Goal: Information Seeking & Learning: Find specific fact

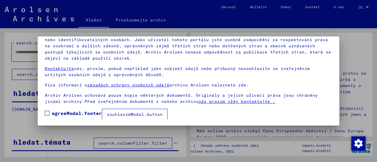
scroll to position [46, 0]
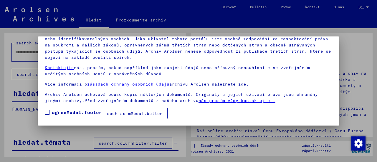
click at [47, 111] on span at bounding box center [47, 112] width 5 height 5
click at [116, 112] on font "souhlasímModal.button" at bounding box center [135, 113] width 56 height 5
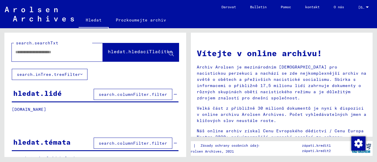
click at [50, 54] on input "text" at bounding box center [50, 52] width 70 height 6
type input "****"
click at [117, 56] on span "hledat.hledacíTlačítko" at bounding box center [141, 53] width 66 height 6
click at [162, 52] on font "hledat.hledacíTlačítko" at bounding box center [140, 52] width 65 height 6
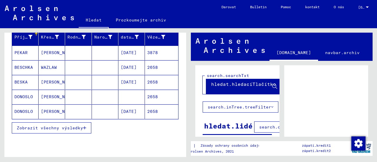
scroll to position [88, 0]
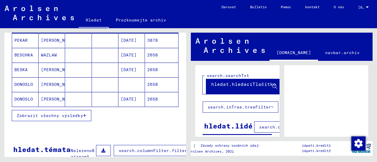
click at [27, 118] on font "Zobrazit všechny výsledky" at bounding box center [50, 115] width 66 height 5
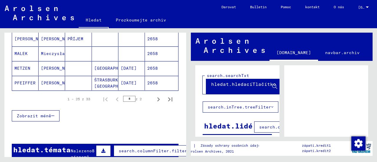
scroll to position [412, 0]
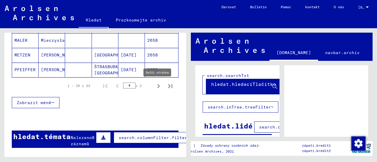
click at [155, 85] on icon "Další stránka" at bounding box center [158, 86] width 8 height 8
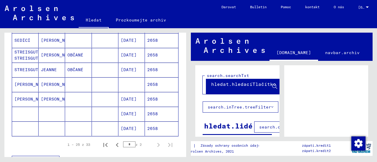
scroll to position [121, 0]
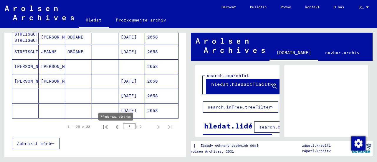
click at [116, 129] on icon "Předchozí stránka" at bounding box center [117, 127] width 3 height 4
type input "*"
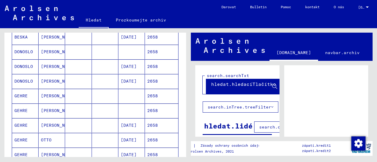
click at [50, 69] on font "[PERSON_NAME]" at bounding box center [58, 66] width 34 height 5
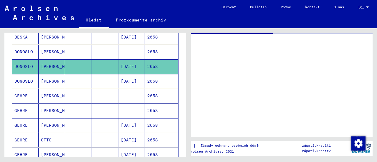
click at [42, 54] on font "[PERSON_NAME]" at bounding box center [58, 51] width 34 height 5
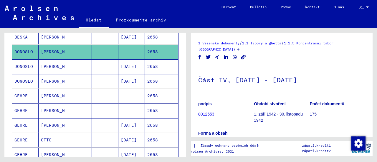
click at [310, 115] on font "175" at bounding box center [313, 114] width 7 height 5
click at [314, 103] on font "Počet dokumentů" at bounding box center [327, 104] width 34 height 5
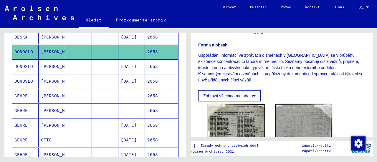
scroll to position [29, 0]
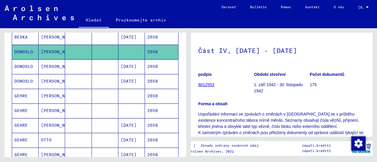
click at [66, 72] on mat-cell at bounding box center [78, 66] width 26 height 14
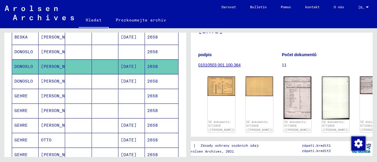
scroll to position [29, 0]
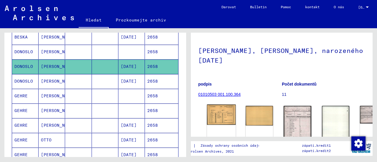
click at [217, 113] on img at bounding box center [221, 115] width 29 height 21
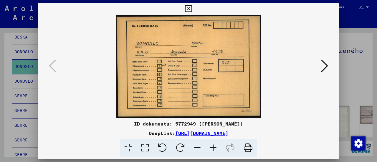
click at [147, 147] on icon at bounding box center [145, 148] width 17 height 18
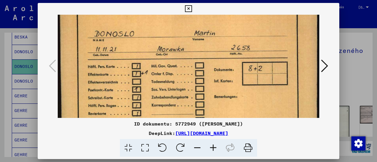
drag, startPoint x: 237, startPoint y: 79, endPoint x: 239, endPoint y: 52, distance: 27.5
click at [239, 52] on img at bounding box center [188, 75] width 261 height 186
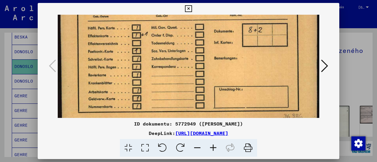
scroll to position [70, 0]
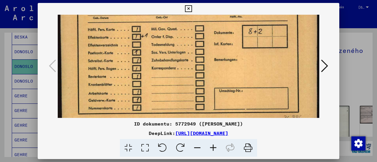
drag, startPoint x: 235, startPoint y: 83, endPoint x: 235, endPoint y: 51, distance: 31.8
click at [235, 51] on img at bounding box center [188, 38] width 261 height 186
click at [323, 68] on icon at bounding box center [324, 66] width 7 height 14
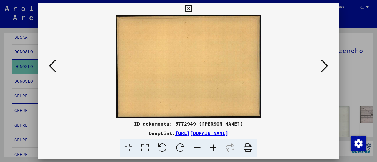
scroll to position [0, 0]
click at [323, 68] on icon at bounding box center [324, 66] width 7 height 14
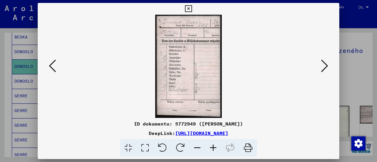
click at [148, 151] on icon at bounding box center [145, 148] width 17 height 18
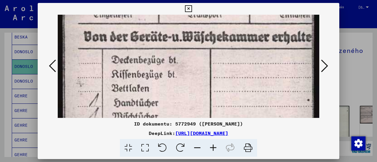
drag, startPoint x: 205, startPoint y: 72, endPoint x: 205, endPoint y: -1, distance: 73.0
click at [205, 0] on html "Hledat Prozkoumejte archiv Darovat Bulletin Pomoc kontakt O nás Hledat Prozkoum…" at bounding box center [188, 81] width 377 height 162
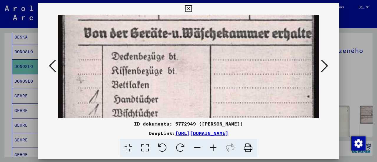
drag, startPoint x: 203, startPoint y: 50, endPoint x: 201, endPoint y: 7, distance: 43.0
click at [202, 3] on div "ID dokumentu: 5772949 ([PERSON_NAME]) DeepLink: [URL][DOMAIN_NAME]" at bounding box center [188, 80] width 301 height 154
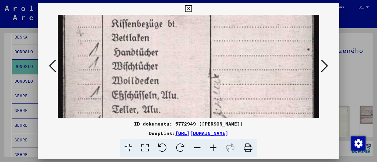
drag, startPoint x: 204, startPoint y: 46, endPoint x: 211, endPoint y: 13, distance: 33.9
click at [210, 19] on img at bounding box center [188, 86] width 261 height 407
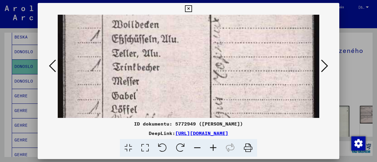
click at [214, 18] on img at bounding box center [188, 30] width 261 height 407
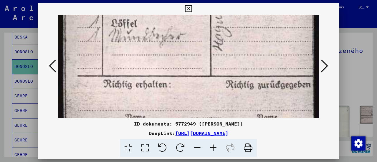
drag, startPoint x: 217, startPoint y: 67, endPoint x: 224, endPoint y: 10, distance: 57.9
click at [223, 11] on div "ID dokumentu: 5772949 ([PERSON_NAME]) DeepLink: [URL][DOMAIN_NAME]" at bounding box center [188, 80] width 301 height 154
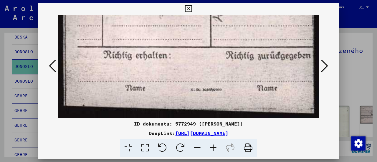
drag, startPoint x: 241, startPoint y: 69, endPoint x: 271, endPoint y: 55, distance: 32.9
click at [323, 66] on icon at bounding box center [324, 66] width 7 height 14
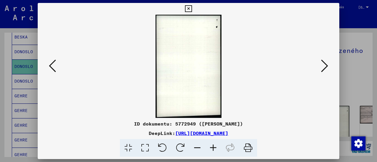
click at [323, 66] on icon at bounding box center [324, 66] width 7 height 14
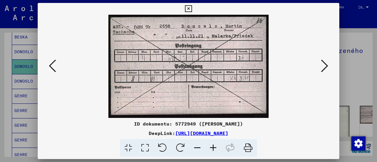
click at [327, 66] on icon at bounding box center [324, 66] width 7 height 14
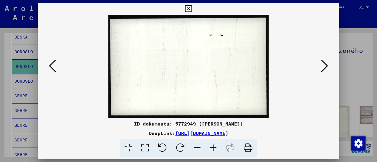
click at [327, 66] on icon at bounding box center [324, 66] width 7 height 14
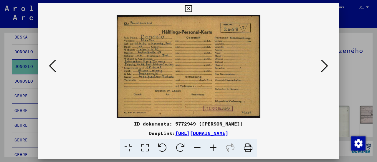
click at [145, 146] on icon at bounding box center [145, 148] width 17 height 18
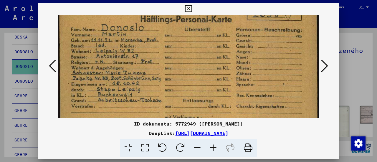
scroll to position [28, 0]
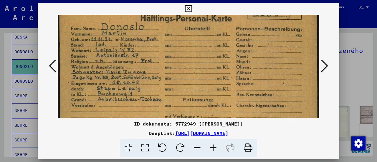
drag, startPoint x: 176, startPoint y: 84, endPoint x: 185, endPoint y: 63, distance: 22.8
click at [185, 63] on img at bounding box center [188, 81] width 261 height 188
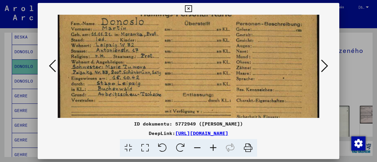
drag, startPoint x: 224, startPoint y: 113, endPoint x: 225, endPoint y: 102, distance: 11.5
click at [225, 106] on img at bounding box center [188, 76] width 261 height 188
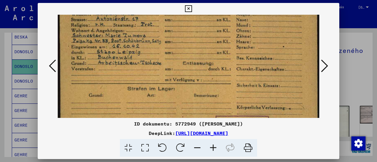
scroll to position [85, 0]
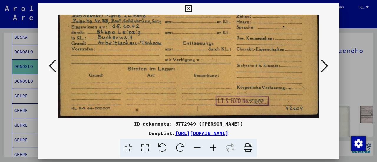
drag, startPoint x: 224, startPoint y: 84, endPoint x: 223, endPoint y: 24, distance: 59.5
click at [223, 24] on img at bounding box center [188, 24] width 261 height 188
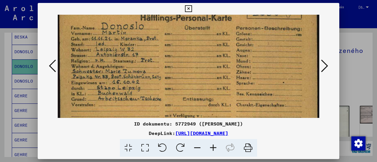
scroll to position [28, 0]
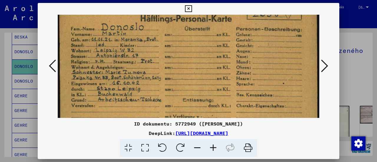
drag, startPoint x: 211, startPoint y: 43, endPoint x: 209, endPoint y: 97, distance: 54.5
click at [209, 97] on img at bounding box center [188, 81] width 261 height 188
click at [325, 67] on icon at bounding box center [324, 66] width 7 height 14
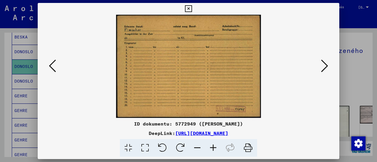
click at [325, 67] on icon at bounding box center [324, 66] width 7 height 14
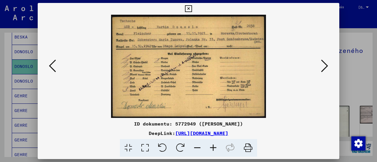
click at [145, 149] on icon at bounding box center [145, 148] width 17 height 18
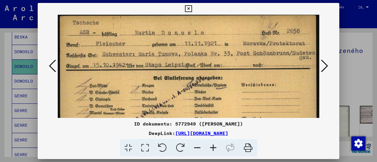
scroll to position [2, 0]
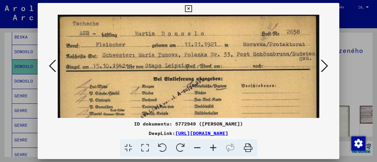
drag, startPoint x: 211, startPoint y: 84, endPoint x: 202, endPoint y: 87, distance: 9.2
click at [203, 86] on img at bounding box center [188, 100] width 261 height 174
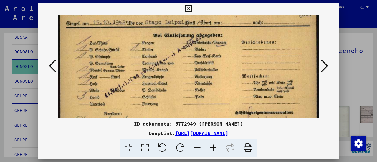
scroll to position [46, 0]
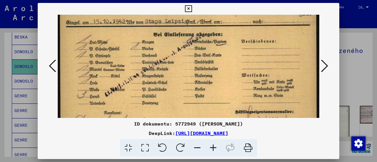
drag, startPoint x: 202, startPoint y: 94, endPoint x: 203, endPoint y: 51, distance: 42.7
click at [203, 51] on img at bounding box center [188, 55] width 261 height 174
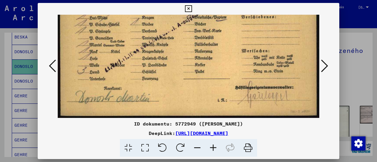
drag, startPoint x: 207, startPoint y: 83, endPoint x: 201, endPoint y: 37, distance: 47.2
click at [201, 37] on img at bounding box center [188, 31] width 261 height 174
click at [324, 68] on icon at bounding box center [324, 66] width 7 height 14
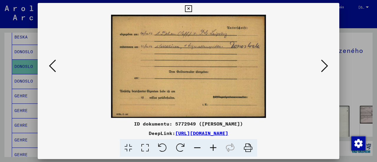
click at [145, 148] on icon at bounding box center [145, 148] width 17 height 18
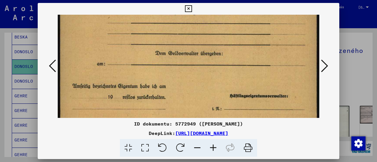
scroll to position [71, 0]
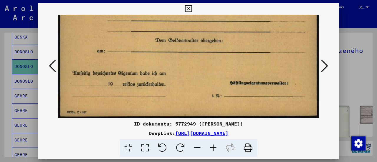
drag, startPoint x: 292, startPoint y: 87, endPoint x: 291, endPoint y: -7, distance: 93.6
click at [291, 0] on html "Hledat Prozkoumejte archiv Darovat Bulletin Pomoc kontakt O nás Hledat Prozkoum…" at bounding box center [188, 81] width 377 height 162
drag, startPoint x: 275, startPoint y: 57, endPoint x: 283, endPoint y: 38, distance: 21.3
click at [277, 32] on img at bounding box center [188, 31] width 261 height 174
click at [325, 69] on icon at bounding box center [324, 66] width 7 height 14
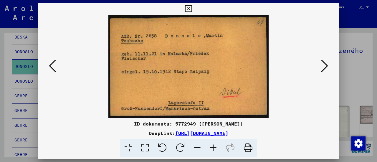
scroll to position [0, 0]
click at [324, 68] on icon at bounding box center [324, 66] width 7 height 14
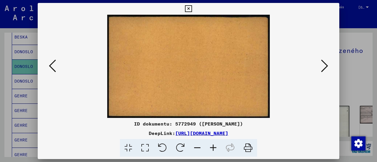
click at [324, 68] on icon at bounding box center [324, 66] width 7 height 14
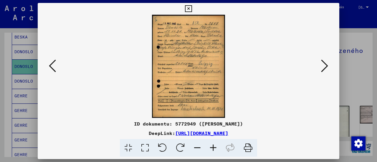
click at [147, 148] on icon at bounding box center [145, 148] width 17 height 18
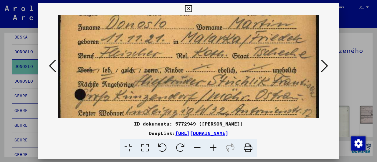
drag, startPoint x: 269, startPoint y: 98, endPoint x: 265, endPoint y: 65, distance: 33.2
click at [265, 65] on img at bounding box center [188, 163] width 261 height 370
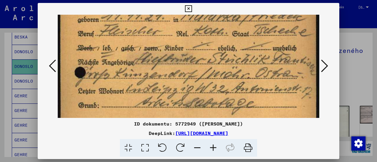
scroll to position [59, 0]
drag, startPoint x: 254, startPoint y: 95, endPoint x: 254, endPoint y: 77, distance: 18.0
click at [254, 77] on img at bounding box center [188, 141] width 261 height 370
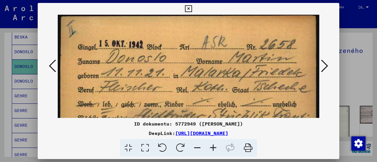
scroll to position [0, 0]
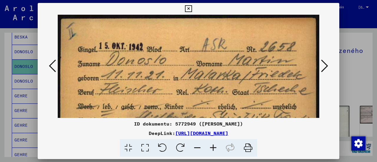
drag, startPoint x: 234, startPoint y: 80, endPoint x: 226, endPoint y: 165, distance: 85.5
click at [226, 162] on html "Hledat Prozkoumejte archiv Darovat Bulletin Pomoc kontakt O nás Hledat Prozkoum…" at bounding box center [188, 81] width 377 height 162
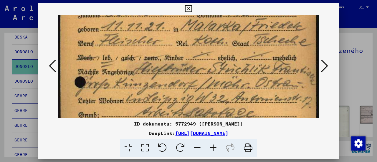
drag, startPoint x: 185, startPoint y: 90, endPoint x: 190, endPoint y: 30, distance: 60.2
click at [190, 30] on img at bounding box center [188, 151] width 261 height 370
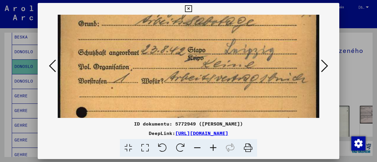
scroll to position [142, 0]
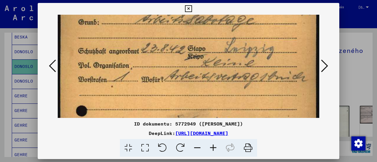
drag, startPoint x: 186, startPoint y: 60, endPoint x: 200, endPoint y: 8, distance: 53.9
click at [200, 8] on div "ID dokumentu: 5772949 ([PERSON_NAME]) DeepLink: [URL][DOMAIN_NAME]" at bounding box center [188, 80] width 301 height 154
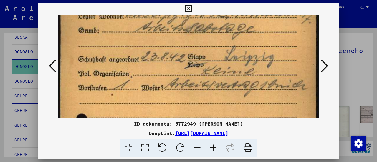
scroll to position [134, 0]
drag, startPoint x: 236, startPoint y: 97, endPoint x: 235, endPoint y: 102, distance: 5.0
click at [235, 102] on img at bounding box center [188, 66] width 261 height 370
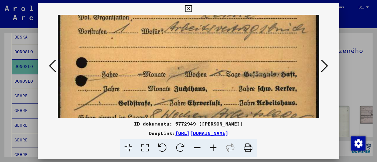
scroll to position [191, 0]
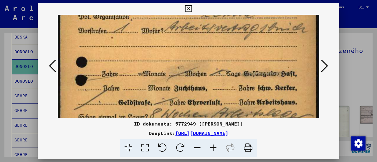
drag, startPoint x: 187, startPoint y: 91, endPoint x: 180, endPoint y: 42, distance: 50.3
click at [180, 42] on img at bounding box center [188, 9] width 261 height 370
click at [214, 147] on icon at bounding box center [213, 148] width 16 height 18
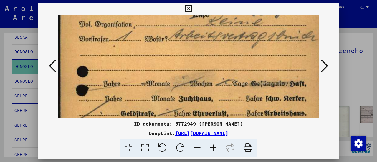
click at [214, 147] on icon at bounding box center [213, 148] width 16 height 18
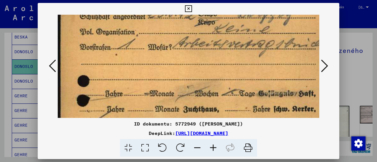
click at [214, 147] on icon at bounding box center [213, 148] width 16 height 18
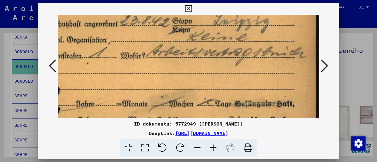
drag, startPoint x: 213, startPoint y: 80, endPoint x: 145, endPoint y: 81, distance: 67.1
click at [145, 81] on img at bounding box center [173, 31] width 293 height 415
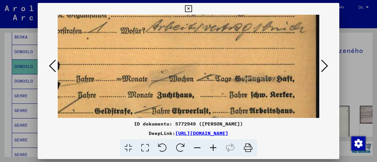
scroll to position [218, 31]
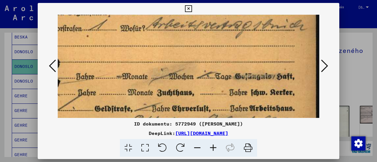
drag, startPoint x: 175, startPoint y: 89, endPoint x: 172, endPoint y: 71, distance: 18.4
click at [172, 71] on img at bounding box center [173, 4] width 293 height 415
click at [203, 151] on icon at bounding box center [197, 148] width 16 height 18
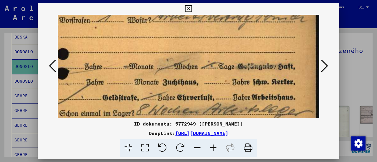
click at [203, 150] on icon at bounding box center [197, 148] width 16 height 18
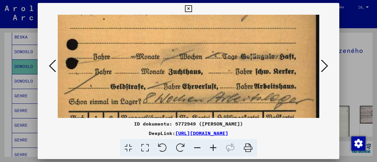
scroll to position [218, 10]
click at [203, 150] on icon at bounding box center [197, 148] width 16 height 18
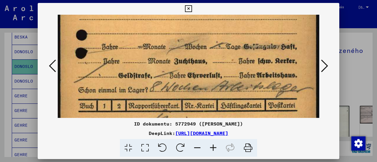
click at [203, 150] on icon at bounding box center [197, 148] width 16 height 18
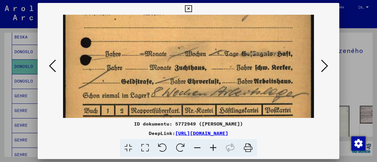
scroll to position [202, 0]
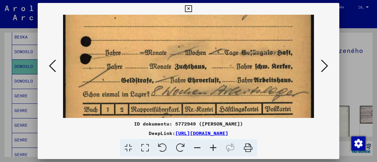
drag, startPoint x: 214, startPoint y: 81, endPoint x: 214, endPoint y: 89, distance: 8.3
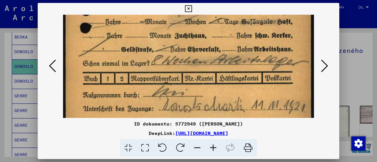
scroll to position [234, 0]
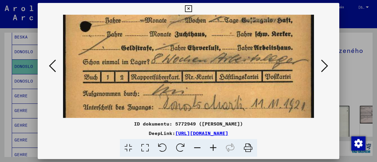
drag, startPoint x: 235, startPoint y: 86, endPoint x: 236, endPoint y: 61, distance: 25.3
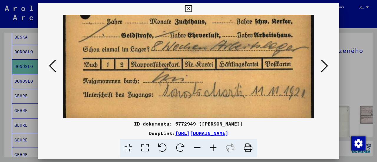
scroll to position [252, 0]
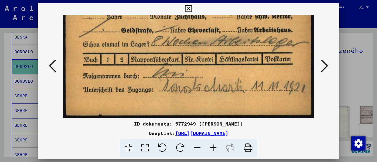
drag, startPoint x: 151, startPoint y: 104, endPoint x: 164, endPoint y: 82, distance: 25.7
drag, startPoint x: 225, startPoint y: 98, endPoint x: 227, endPoint y: 63, distance: 35.7
click at [327, 66] on icon at bounding box center [324, 66] width 7 height 14
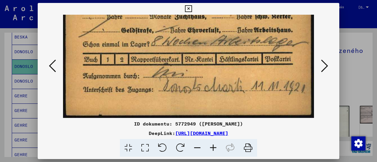
scroll to position [0, 0]
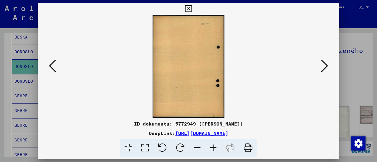
click at [323, 67] on icon at bounding box center [324, 66] width 7 height 14
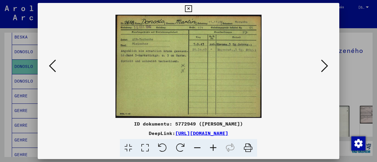
click at [148, 147] on icon at bounding box center [145, 148] width 17 height 18
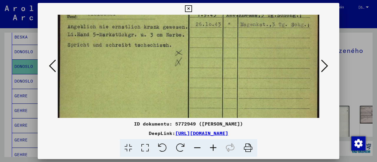
drag, startPoint x: 271, startPoint y: 90, endPoint x: 275, endPoint y: 31, distance: 59.6
click at [275, 31] on img at bounding box center [188, 54] width 261 height 185
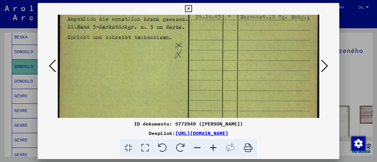
scroll to position [82, 0]
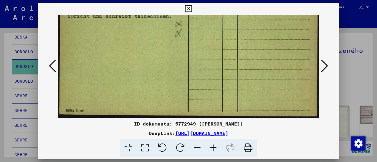
drag, startPoint x: 261, startPoint y: 76, endPoint x: 269, endPoint y: 24, distance: 52.7
click at [269, 26] on img at bounding box center [188, 25] width 261 height 185
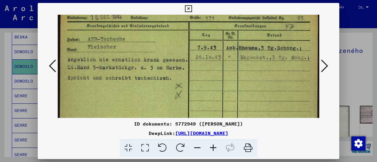
scroll to position [0, 0]
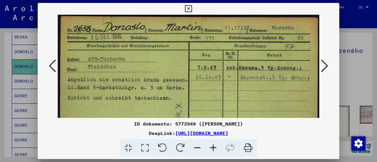
drag, startPoint x: 256, startPoint y: 78, endPoint x: 248, endPoint y: 129, distance: 51.9
click at [243, 140] on div "ID dokumentu: 5772949 ([PERSON_NAME]) DeepLink: [URL][DOMAIN_NAME]" at bounding box center [188, 80] width 301 height 154
click at [323, 68] on icon at bounding box center [324, 66] width 7 height 14
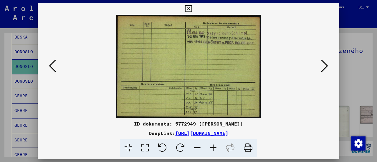
click at [146, 149] on icon at bounding box center [145, 148] width 17 height 18
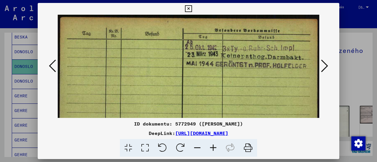
drag, startPoint x: 218, startPoint y: 81, endPoint x: 206, endPoint y: 87, distance: 13.0
click at [206, 87] on img at bounding box center [188, 108] width 261 height 187
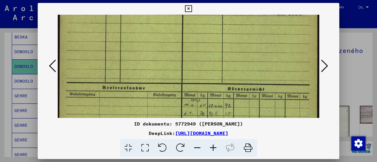
scroll to position [84, 0]
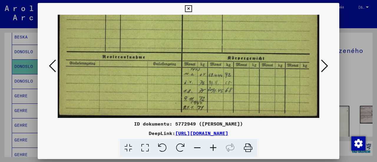
drag, startPoint x: 279, startPoint y: 66, endPoint x: 272, endPoint y: -5, distance: 71.3
click at [272, 0] on html "Hledat Prozkoumejte archiv Darovat Bulletin Pomoc kontakt O nás Hledat Prozkoum…" at bounding box center [188, 81] width 377 height 162
drag, startPoint x: 271, startPoint y: 75, endPoint x: 277, endPoint y: 50, distance: 25.7
click at [277, 50] on img at bounding box center [188, 24] width 261 height 187
drag, startPoint x: 238, startPoint y: 91, endPoint x: 238, endPoint y: 79, distance: 12.7
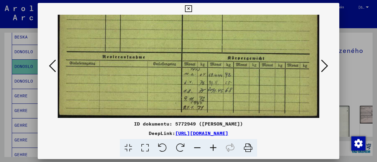
click at [238, 79] on img at bounding box center [188, 24] width 261 height 187
click at [211, 148] on icon at bounding box center [213, 148] width 16 height 18
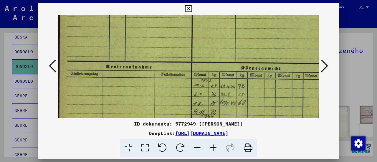
click at [211, 148] on icon at bounding box center [213, 148] width 16 height 18
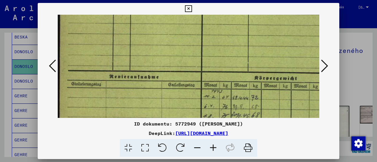
click at [211, 148] on icon at bounding box center [213, 148] width 16 height 18
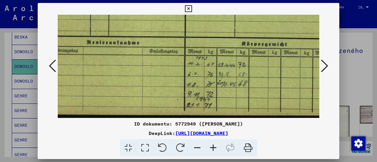
scroll to position [128, 55]
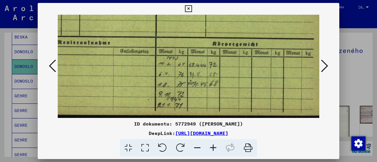
drag, startPoint x: 224, startPoint y: 87, endPoint x: 170, endPoint y: 28, distance: 80.4
click at [170, 28] on img at bounding box center [163, 2] width 323 height 231
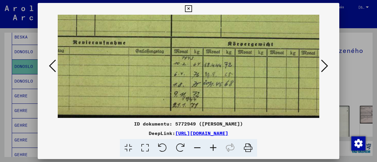
drag, startPoint x: 249, startPoint y: 75, endPoint x: 263, endPoint y: 17, distance: 59.5
click at [263, 17] on img at bounding box center [179, 2] width 323 height 231
click at [324, 66] on icon at bounding box center [324, 66] width 7 height 14
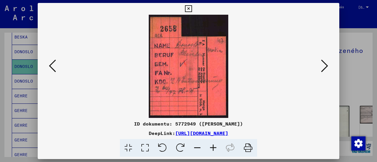
click at [326, 64] on icon at bounding box center [324, 66] width 7 height 14
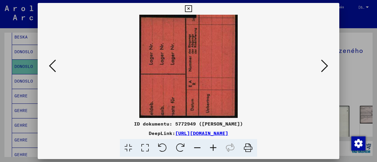
click at [326, 64] on icon at bounding box center [324, 66] width 7 height 14
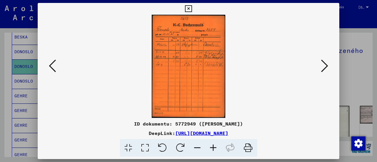
click at [146, 152] on icon at bounding box center [145, 148] width 17 height 18
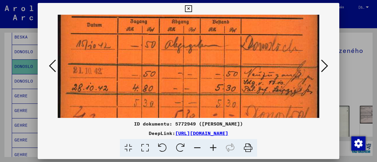
scroll to position [77, 0]
drag, startPoint x: 189, startPoint y: 89, endPoint x: 198, endPoint y: 23, distance: 67.2
click at [198, 23] on img at bounding box center [188, 122] width 261 height 368
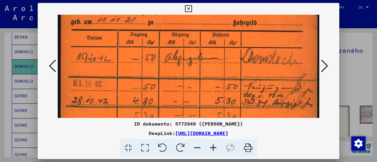
drag, startPoint x: 277, startPoint y: 55, endPoint x: 277, endPoint y: 69, distance: 14.1
click at [277, 69] on img at bounding box center [188, 135] width 261 height 368
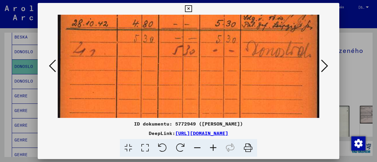
drag, startPoint x: 255, startPoint y: 96, endPoint x: 260, endPoint y: 21, distance: 75.8
click at [260, 21] on img at bounding box center [188, 58] width 261 height 368
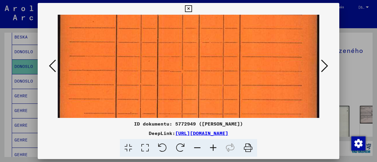
drag, startPoint x: 296, startPoint y: 63, endPoint x: 290, endPoint y: 19, distance: 44.5
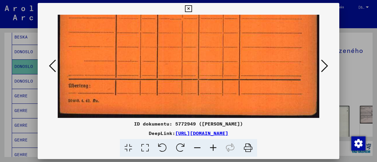
drag, startPoint x: 301, startPoint y: 30, endPoint x: 306, endPoint y: 0, distance: 30.5
click at [306, 0] on div "ID dokumentu: 5772949 ([PERSON_NAME]) DeepLink: [URL][DOMAIN_NAME]" at bounding box center [188, 81] width 377 height 162
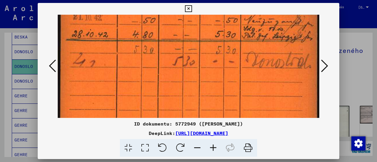
drag, startPoint x: 270, startPoint y: 96, endPoint x: 251, endPoint y: 176, distance: 82.1
click at [251, 162] on html "Hledat Prozkoumejte archiv Darovat Bulletin Pomoc kontakt O nás Hledat Prozkoum…" at bounding box center [188, 81] width 377 height 162
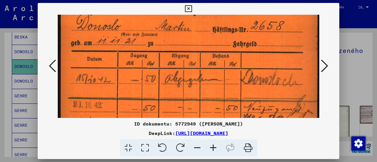
drag, startPoint x: 222, startPoint y: 66, endPoint x: 216, endPoint y: 142, distance: 75.6
click at [216, 142] on div "ID dokumentu: 5772949 ([PERSON_NAME]) DeepLink: [URL][DOMAIN_NAME]" at bounding box center [188, 80] width 301 height 154
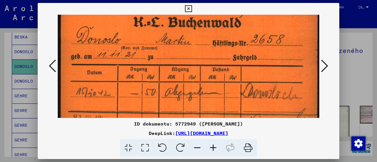
scroll to position [2, 0]
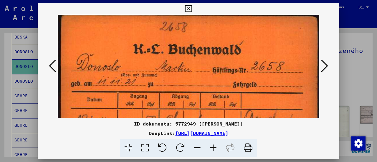
drag, startPoint x: 212, startPoint y: 67, endPoint x: 206, endPoint y: 95, distance: 29.1
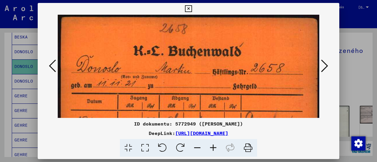
click at [322, 64] on icon at bounding box center [324, 66] width 7 height 14
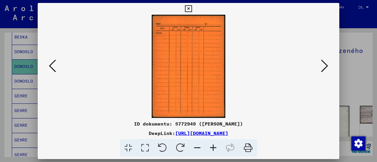
click at [322, 64] on icon at bounding box center [324, 66] width 7 height 14
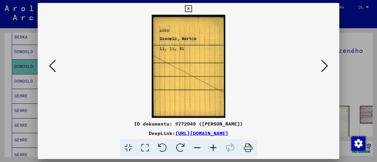
click at [322, 63] on icon at bounding box center [324, 66] width 7 height 14
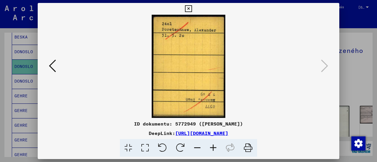
click at [187, 7] on icon at bounding box center [188, 8] width 7 height 7
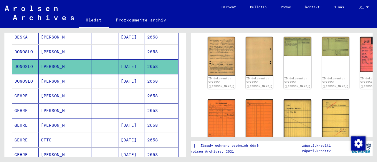
scroll to position [265, 0]
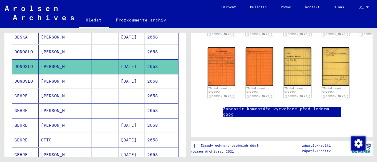
click at [45, 84] on font "[PERSON_NAME]" at bounding box center [58, 81] width 34 height 5
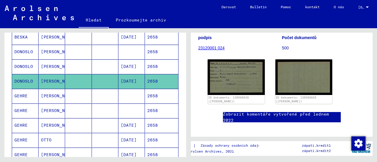
scroll to position [59, 0]
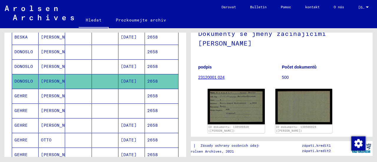
click at [118, 72] on mat-cell "[DATE]" at bounding box center [131, 66] width 26 height 14
